Goal: Navigation & Orientation: Find specific page/section

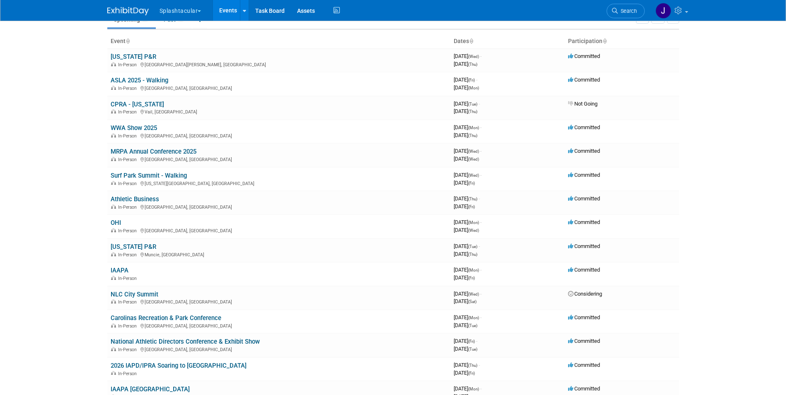
scroll to position [41, 0]
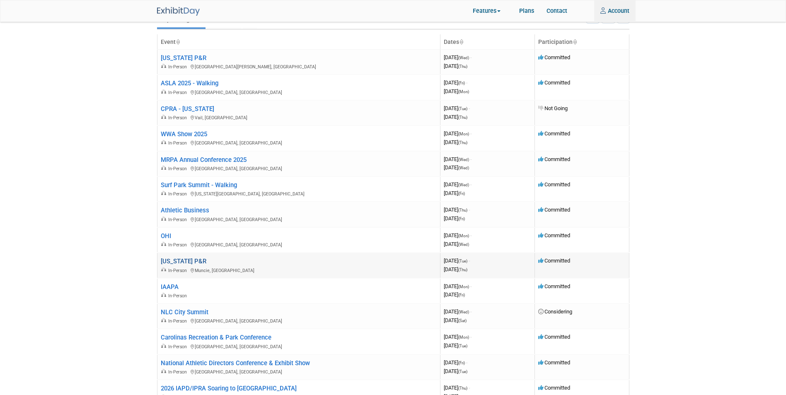
type input "jnigh@splashtacular.com"
click at [171, 265] on link "[US_STATE] P&R" at bounding box center [184, 261] width 46 height 7
